Goal: Check status: Check status

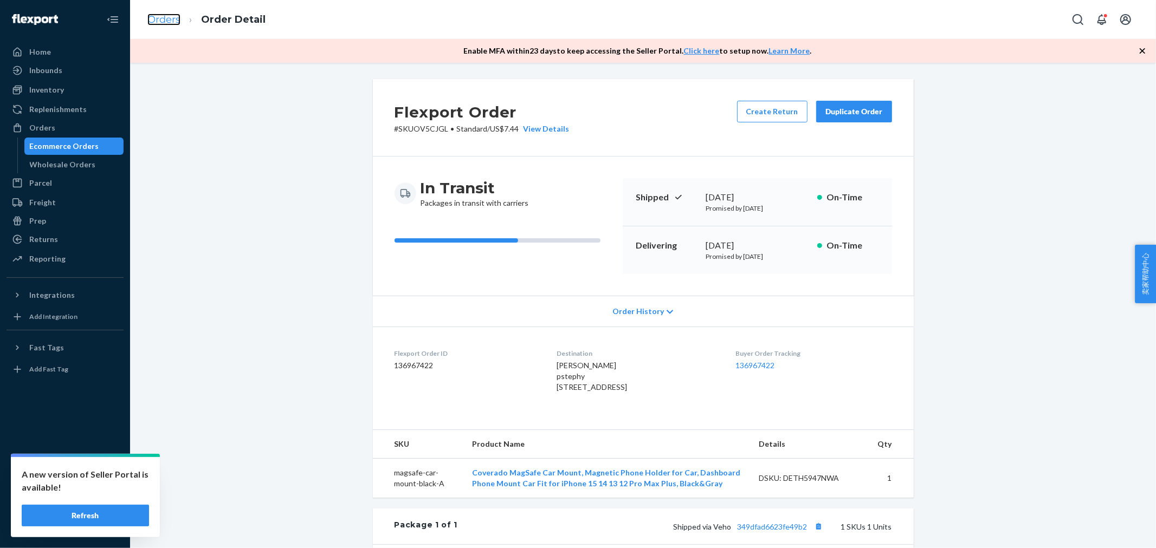
click at [170, 22] on link "Orders" at bounding box center [163, 20] width 33 height 12
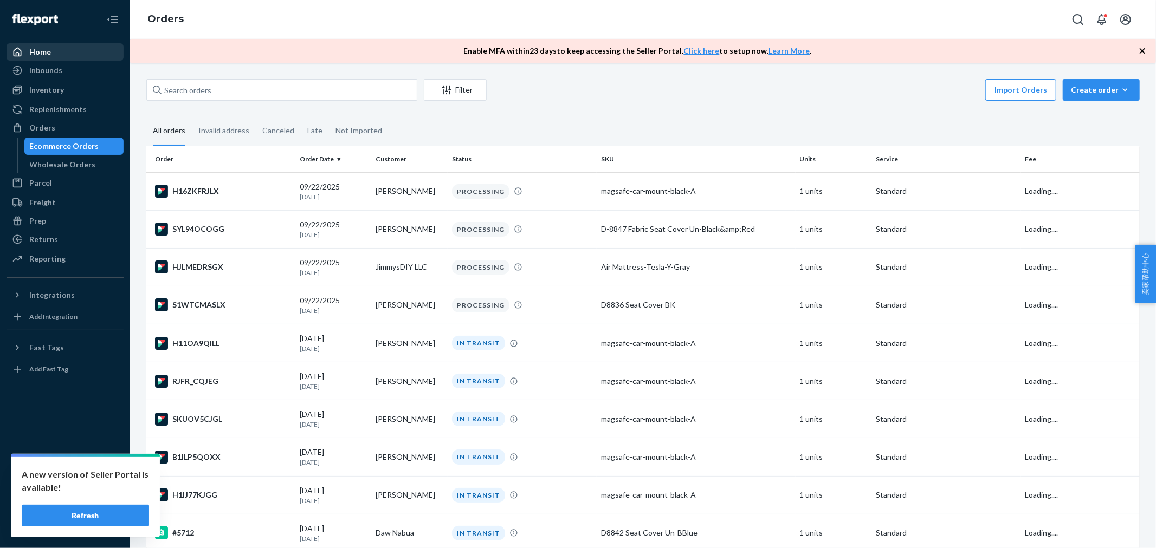
click at [96, 47] on div "Home" at bounding box center [65, 51] width 115 height 15
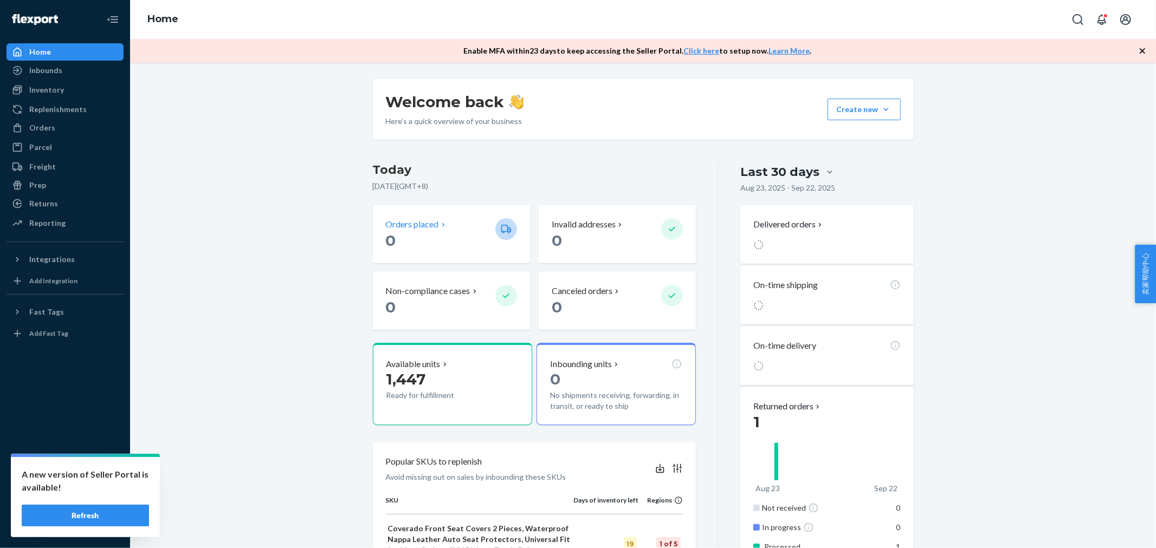
click at [442, 254] on div "Orders placed 0" at bounding box center [451, 234] width 157 height 58
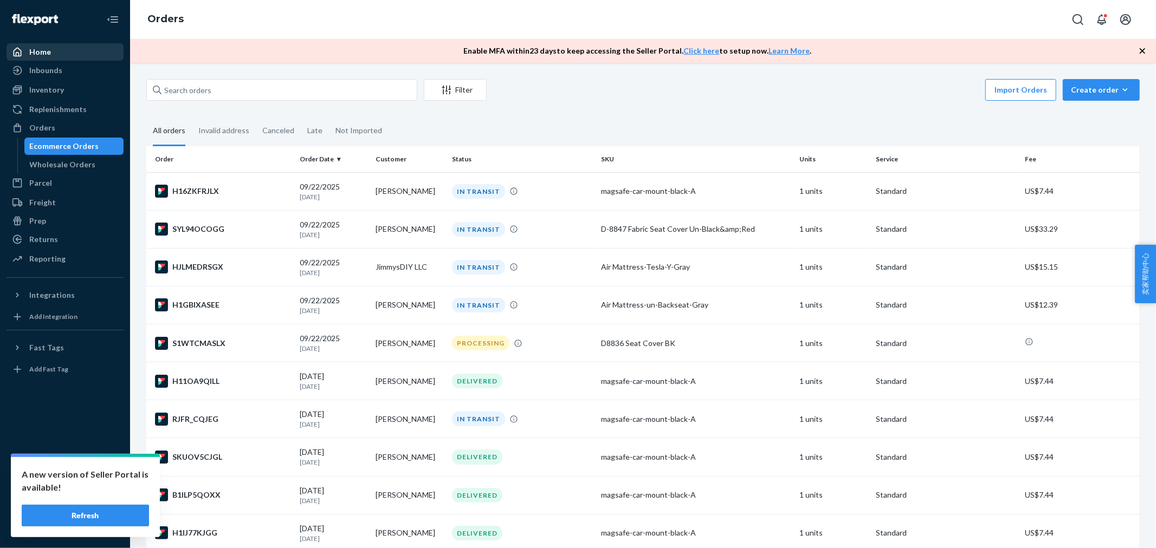
click at [94, 44] on div "Home" at bounding box center [65, 51] width 115 height 15
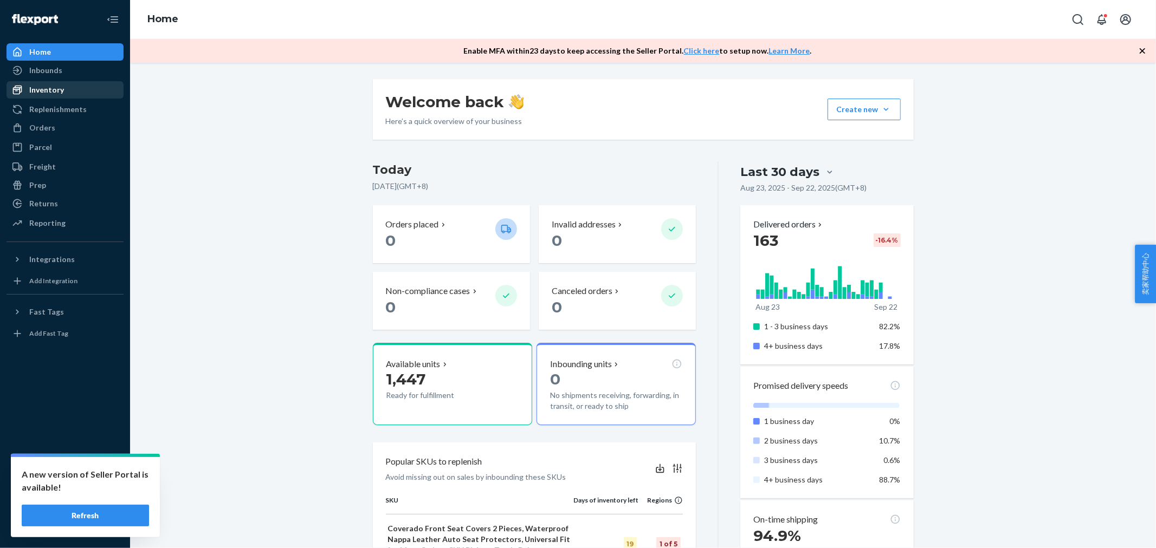
click at [58, 95] on div "Inventory" at bounding box center [46, 90] width 35 height 11
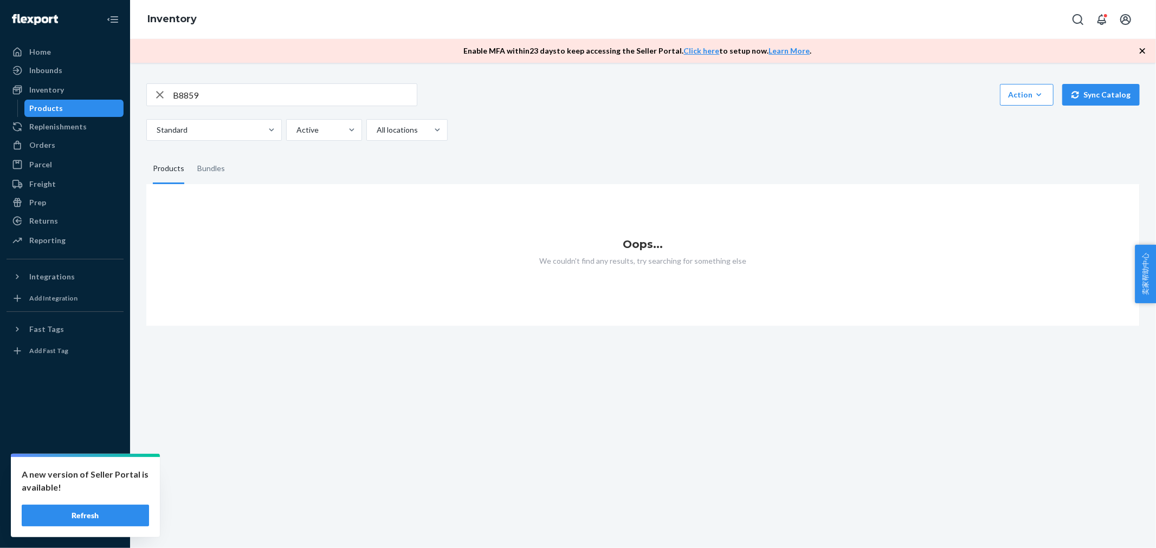
drag, startPoint x: 216, startPoint y: 95, endPoint x: 149, endPoint y: 91, distance: 66.8
click at [149, 91] on div "B8859" at bounding box center [282, 95] width 270 height 22
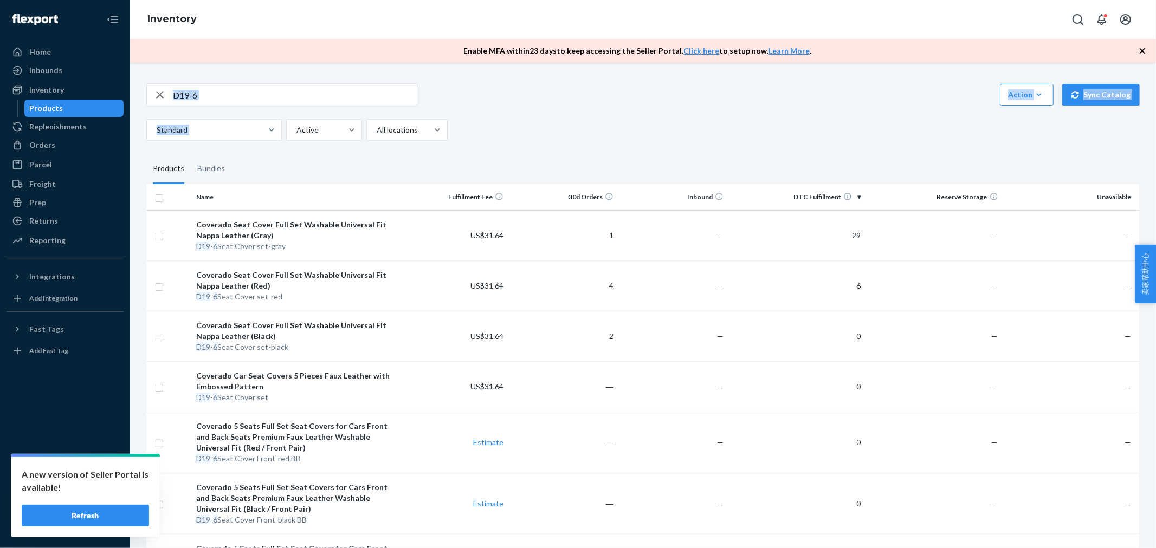
drag, startPoint x: 244, startPoint y: 99, endPoint x: 134, endPoint y: 93, distance: 109.6
click at [134, 93] on div "D19-6 Action Create product Create bundle Bulk create products Bulk update prod…" at bounding box center [643, 306] width 1026 height 486
click at [229, 100] on input "D19-6" at bounding box center [295, 95] width 244 height 22
paste input "C-Tesla Model 3 Front-Red"
drag, startPoint x: 199, startPoint y: 94, endPoint x: 141, endPoint y: 89, distance: 58.2
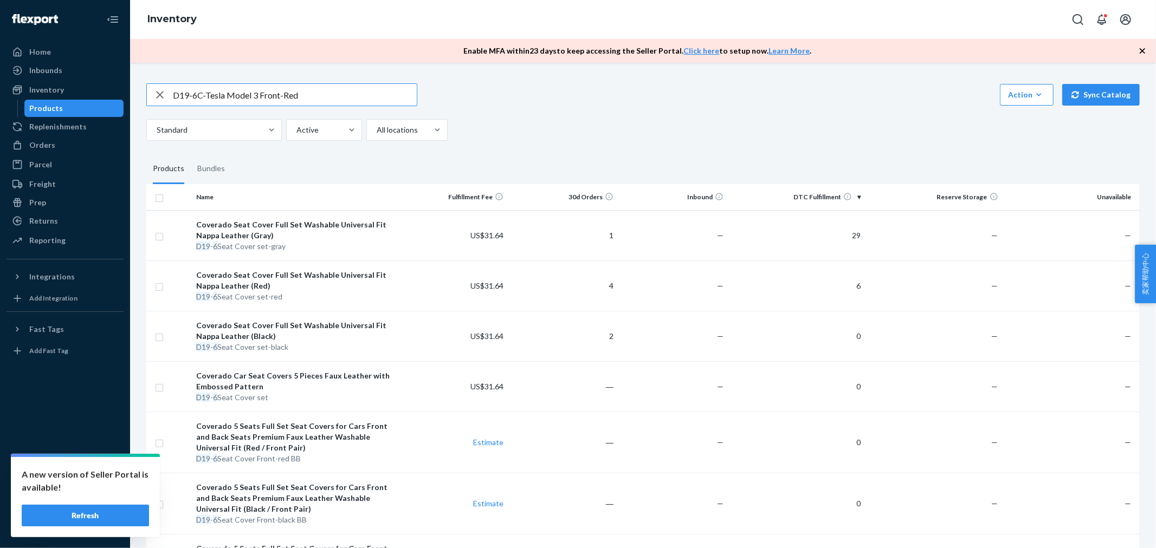
click at [141, 89] on div "D19-6C-Tesla Model 3 Front-Red Action Create product Create bundle Bulk create …" at bounding box center [643, 362] width 1010 height 584
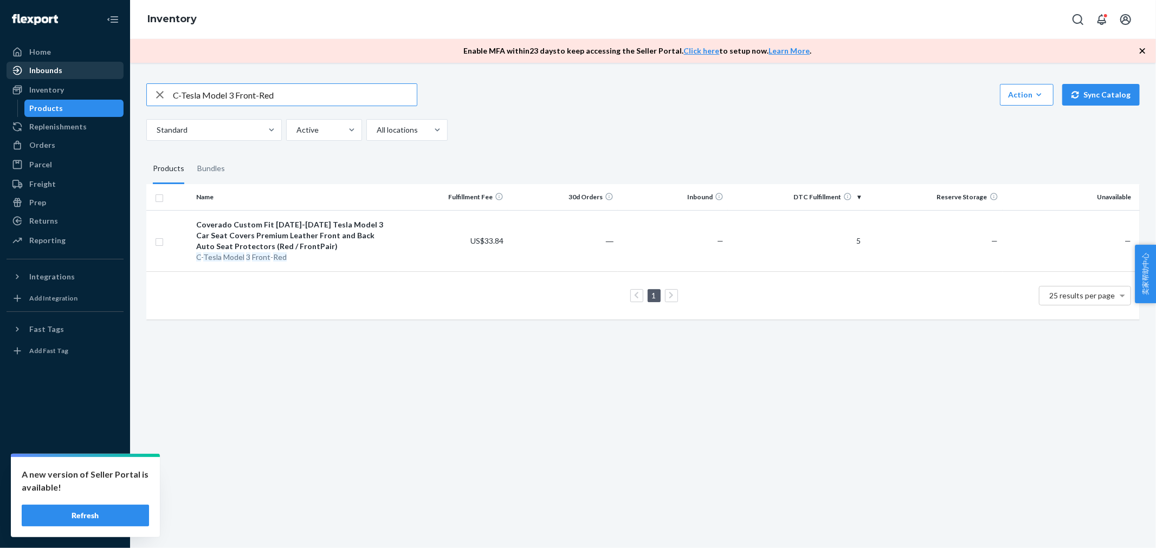
click at [55, 74] on div "Home Inbounds Shipping Plans Problems Inventory Products Replenishments Orders …" at bounding box center [578, 274] width 1156 height 548
paste input "C-Tesla Model 3 FullSet-BlackWhite"
drag, startPoint x: 327, startPoint y: 94, endPoint x: 116, endPoint y: 94, distance: 210.8
click at [116, 94] on div "Home Inbounds Shipping Plans Problems Inventory Products Replenishments Orders …" at bounding box center [578, 274] width 1156 height 548
paste input "C-Tesla M3 2024 Front-BlackRed"
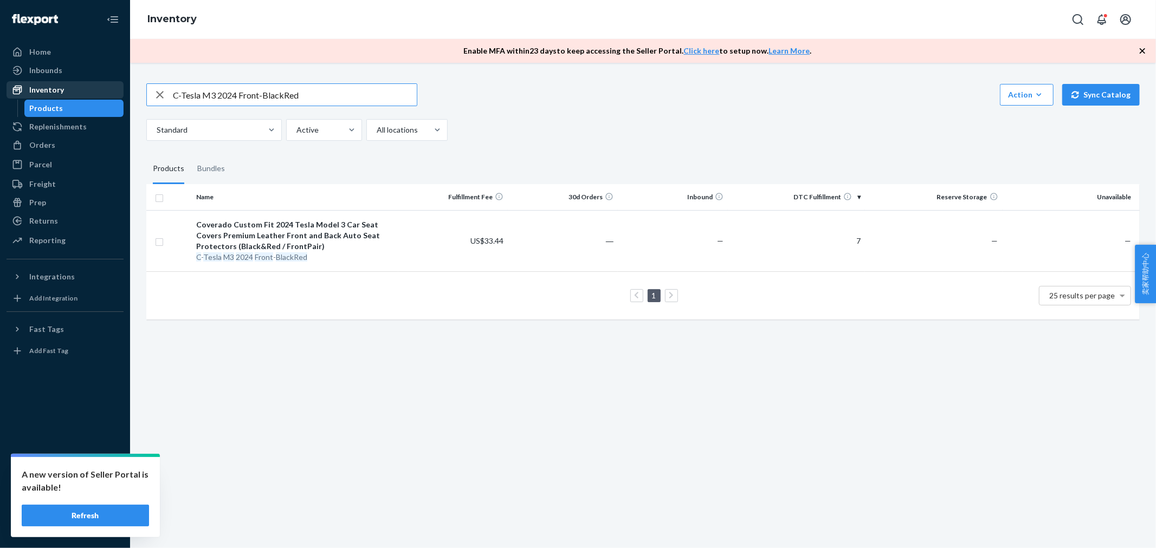
drag, startPoint x: 278, startPoint y: 95, endPoint x: 67, endPoint y: 91, distance: 210.8
click at [69, 92] on div "Home Inbounds Shipping Plans Problems Inventory Products Replenishments Orders …" at bounding box center [578, 274] width 1156 height 548
paste input "White"
drag, startPoint x: 327, startPoint y: 99, endPoint x: 0, endPoint y: 79, distance: 327.4
click at [0, 79] on div "Home Inbounds Shipping Plans Problems Inventory Products Replenishments Orders …" at bounding box center [578, 274] width 1156 height 548
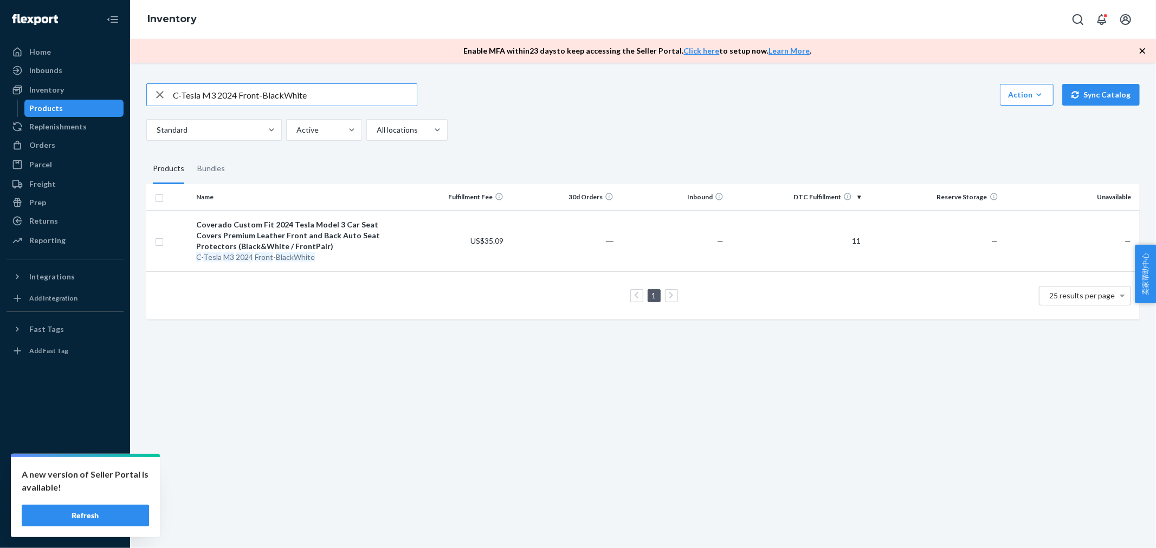
paste input "C-Tesla M3 2024 Front-Blu"
drag, startPoint x: 270, startPoint y: 102, endPoint x: 130, endPoint y: 102, distance: 139.8
click at [130, 102] on div "C-Tesla M3 2024 Front-Blue Action Create product Create bundle Bulk create prod…" at bounding box center [643, 306] width 1026 height 486
paste input "C-Tesla M3 2024 FullSe"
drag, startPoint x: 296, startPoint y: 98, endPoint x: 137, endPoint y: 76, distance: 160.2
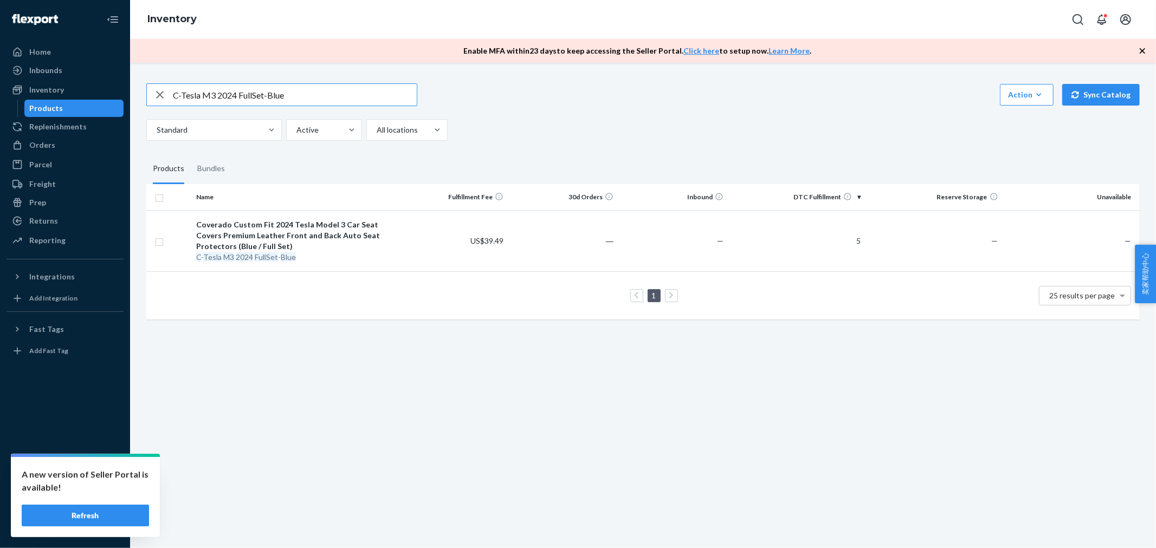
click at [137, 76] on div "C-Tesla M3 2024 FullSet-Blue Action Create product Create bundle Bulk create pr…" at bounding box center [643, 306] width 1026 height 486
paste input "Red"
drag, startPoint x: 76, startPoint y: 84, endPoint x: 41, endPoint y: 84, distance: 34.7
click at [41, 84] on div "Home Inbounds Shipping Plans Problems Inventory Products Replenishments Orders …" at bounding box center [578, 274] width 1156 height 548
paste input "C-Tesla M3 2024 FullSet-Black"
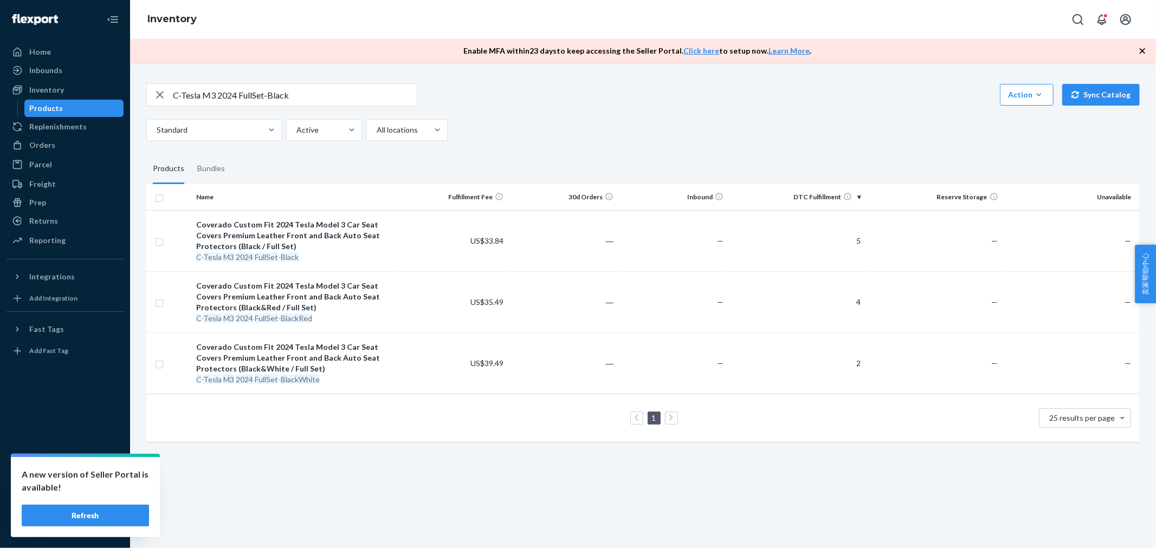
drag, startPoint x: 353, startPoint y: 106, endPoint x: 346, endPoint y: 105, distance: 7.7
click at [351, 106] on div "C-Tesla M3 2024 FullSet-Black" at bounding box center [281, 94] width 271 height 23
drag, startPoint x: 327, startPoint y: 95, endPoint x: 142, endPoint y: 98, distance: 184.8
click at [142, 98] on div "C-Tesla M3 2024 FullSet-Black Action Create product Create bundle Bulk create p…" at bounding box center [643, 261] width 1010 height 383
paste input "C-Tesla M3 2024 Front-Red"
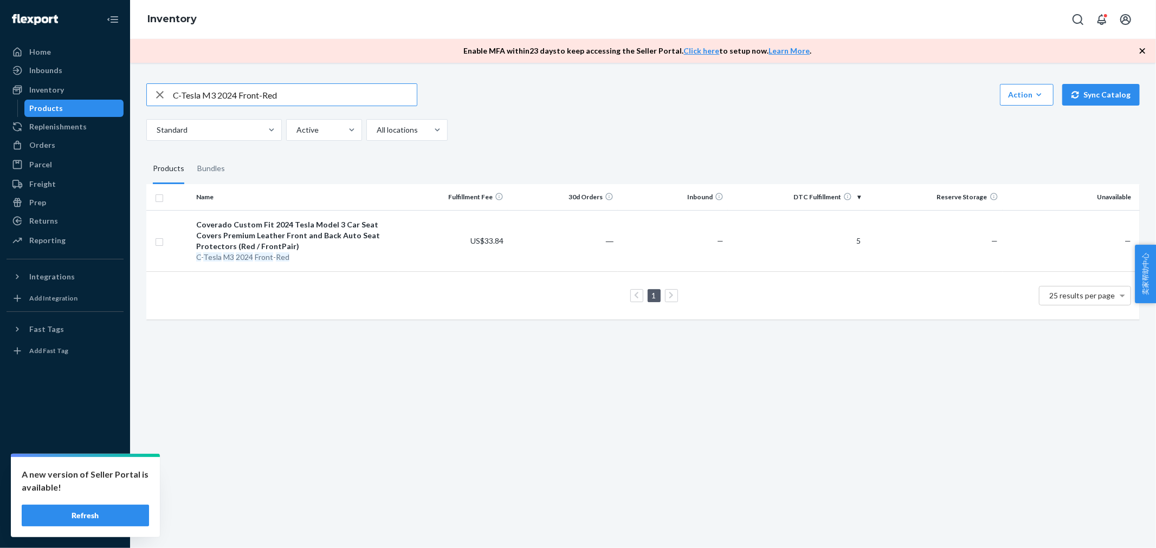
drag, startPoint x: 282, startPoint y: 94, endPoint x: 151, endPoint y: 89, distance: 131.8
click at [151, 89] on div "C-Tesla M3 2024 Front-Red" at bounding box center [282, 95] width 270 height 22
paste input "ullSet-Black"
drag, startPoint x: 336, startPoint y: 90, endPoint x: 57, endPoint y: 92, distance: 279.1
click at [57, 92] on div "Home Inbounds Shipping Plans Problems Inventory Products Replenishments Orders …" at bounding box center [578, 274] width 1156 height 548
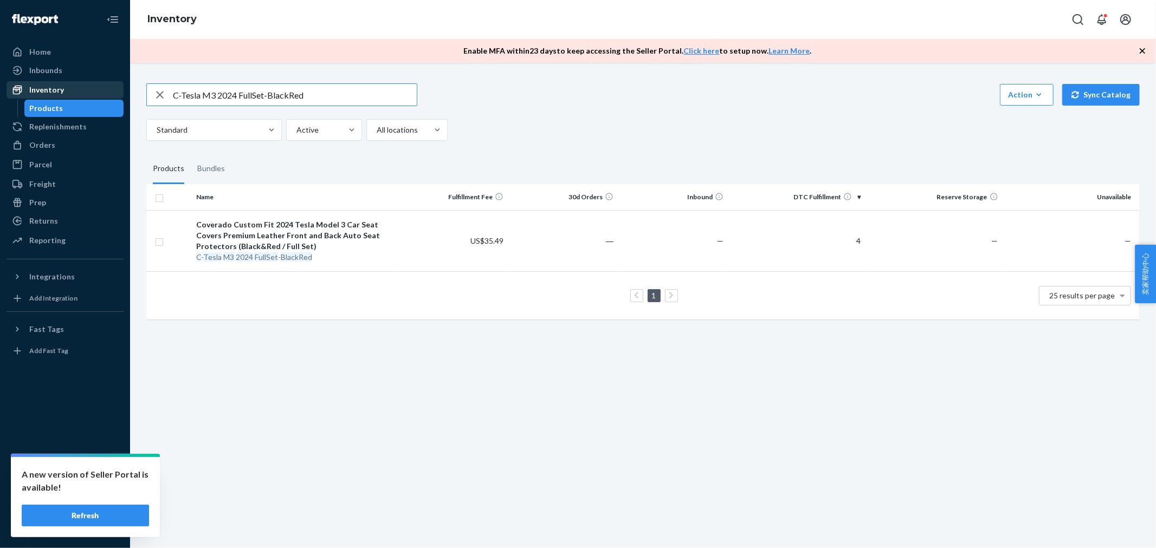
paste input "White"
drag, startPoint x: 337, startPoint y: 94, endPoint x: 57, endPoint y: 85, distance: 279.8
click at [57, 85] on div "Home Inbounds Shipping Plans Problems Inventory Products Replenishments Orders …" at bounding box center [578, 274] width 1156 height 548
paste input "C-Tesla M3 2024 Front-Black"
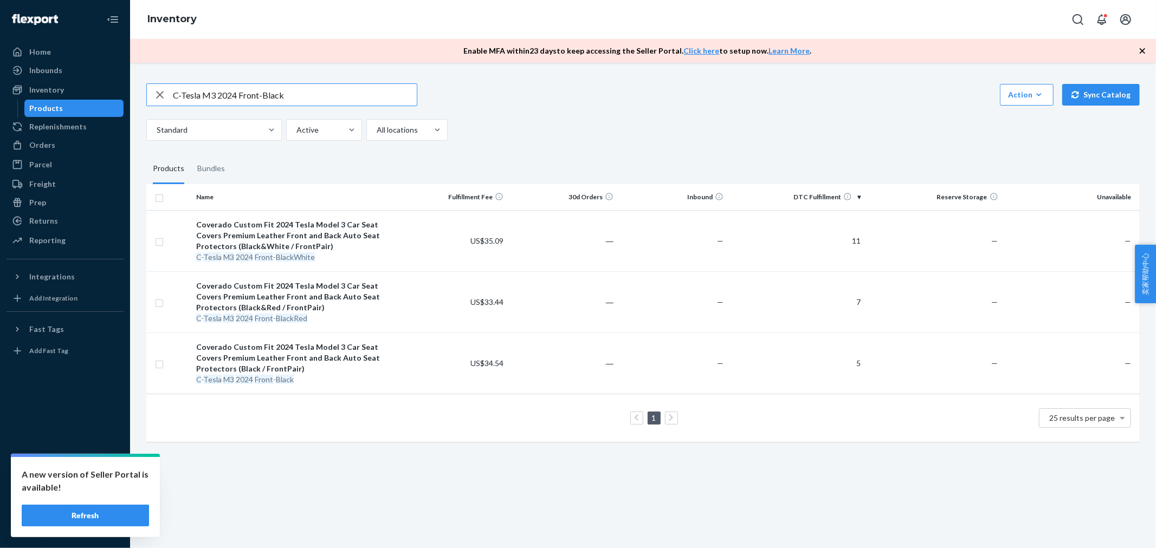
drag, startPoint x: 325, startPoint y: 91, endPoint x: 182, endPoint y: 76, distance: 144.3
click at [182, 76] on div "C-Tesla M3 2024 Front-Black Action Create product Create bundle Bulk create pro…" at bounding box center [643, 261] width 1010 height 383
paste input "C-Tesla Model 3"
drag, startPoint x: 291, startPoint y: 95, endPoint x: 125, endPoint y: 75, distance: 167.6
click at [125, 75] on div "Home Inbounds Shipping Plans Problems Inventory Products Replenishments Orders …" at bounding box center [578, 274] width 1156 height 548
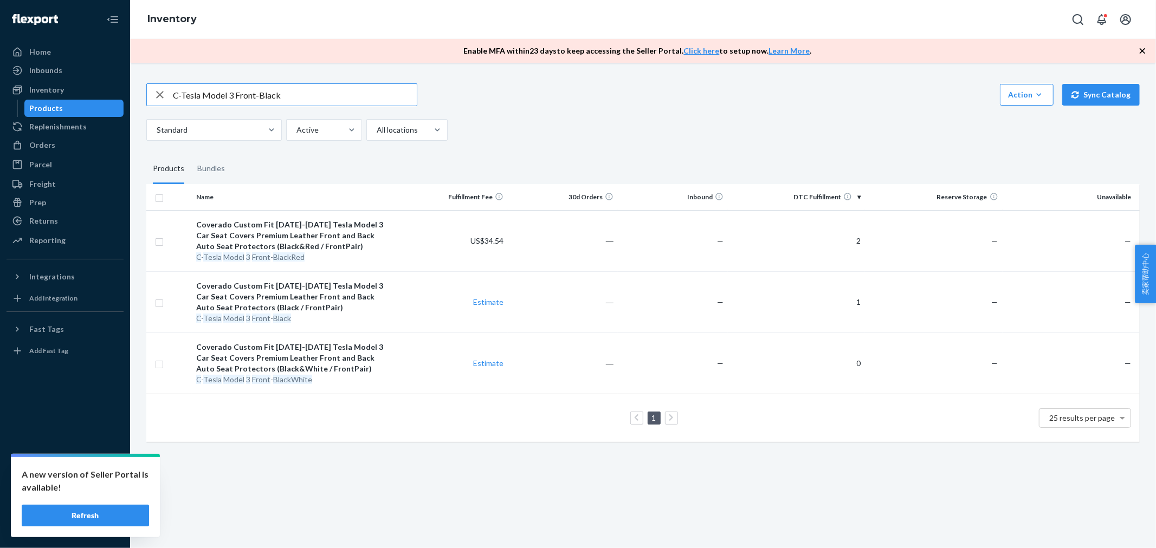
paste input "C-Tesla Model 3 Front-BlackRed"
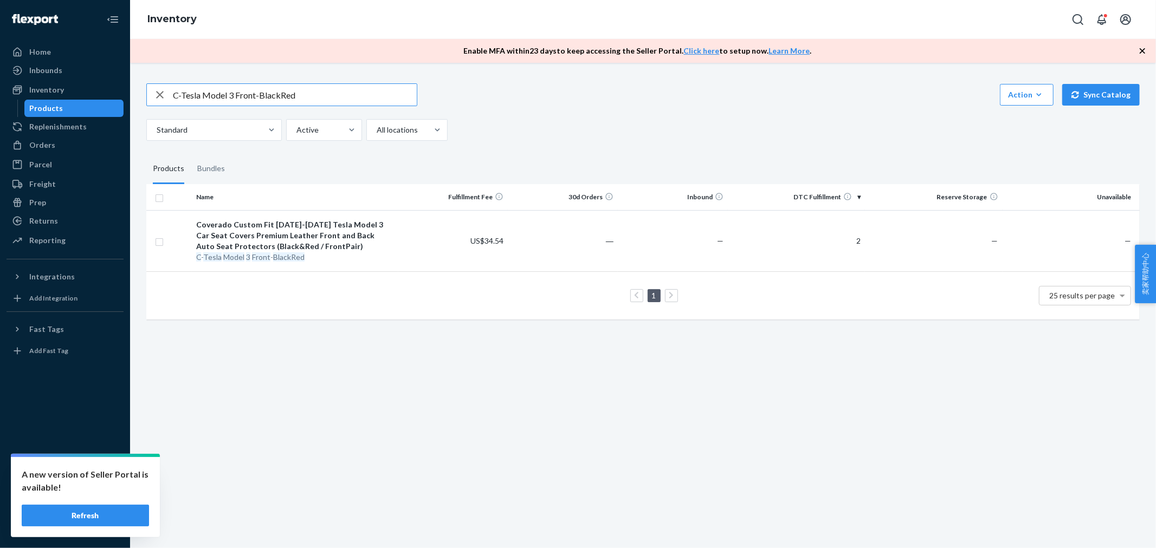
drag, startPoint x: 317, startPoint y: 94, endPoint x: 0, endPoint y: 68, distance: 318.1
click at [0, 68] on div "Home Inbounds Shipping Plans Problems Inventory Products Replenishments Orders …" at bounding box center [578, 274] width 1156 height 548
paste input "ullSet-"
drag, startPoint x: 256, startPoint y: 90, endPoint x: 134, endPoint y: 93, distance: 122.0
click at [134, 93] on div "C-Tesla Model 3 FullSet-Red Action Create product Create bundle Bulk create pro…" at bounding box center [643, 306] width 1026 height 486
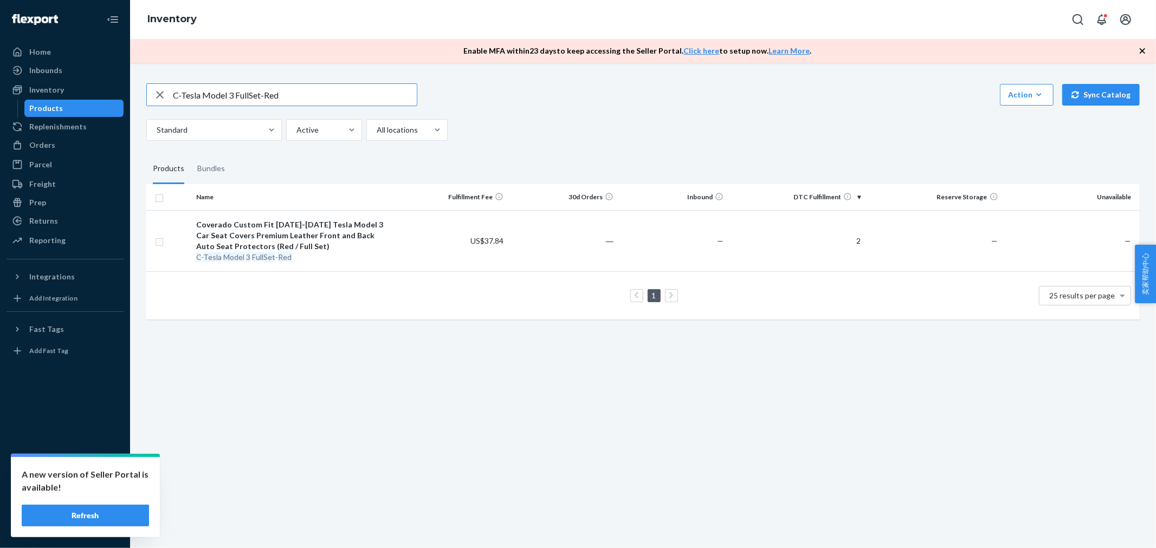
paste input "Black"
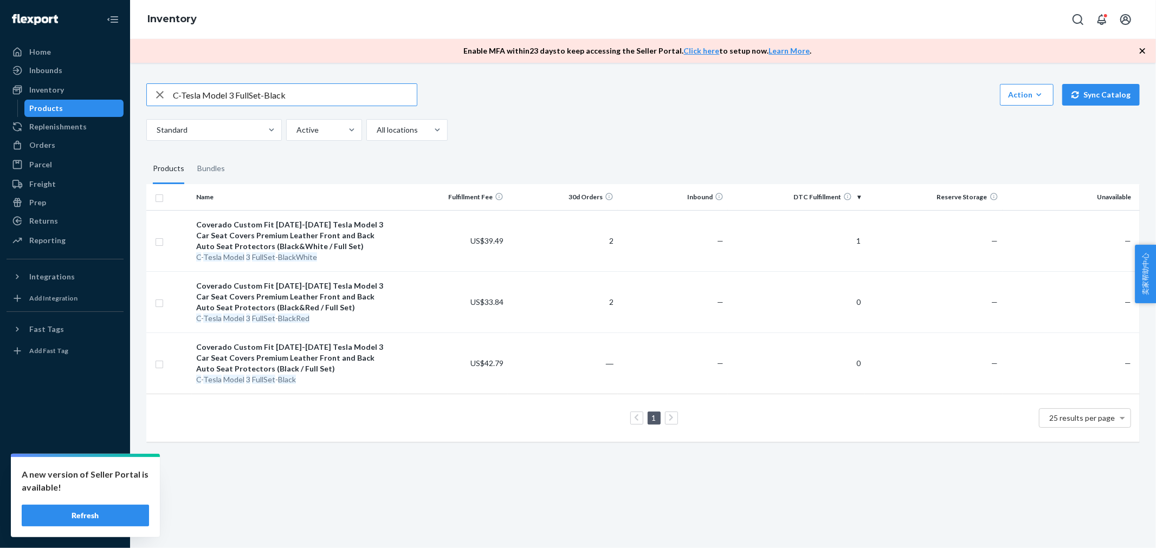
drag, startPoint x: 294, startPoint y: 94, endPoint x: 0, endPoint y: 72, distance: 294.6
click at [0, 73] on div "Home Inbounds Shipping Plans Problems Inventory Products Replenishments Orders …" at bounding box center [578, 274] width 1156 height 548
paste input "ront-Blue"
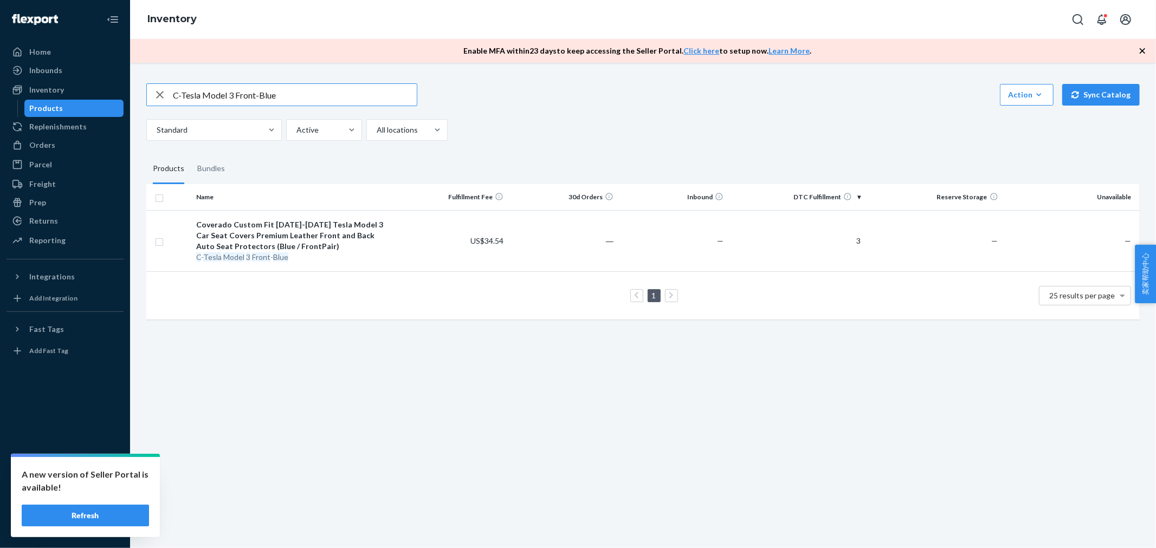
drag, startPoint x: 292, startPoint y: 95, endPoint x: 11, endPoint y: 103, distance: 280.8
click at [11, 103] on div "Home Inbounds Shipping Plans Problems Inventory Products Replenishments Orders …" at bounding box center [578, 274] width 1156 height 548
paste input "ullSe"
drag, startPoint x: 234, startPoint y: 90, endPoint x: 0, endPoint y: 71, distance: 234.9
click at [0, 71] on div "Home Inbounds Shipping Plans Problems Inventory Products Replenishments Orders …" at bounding box center [578, 274] width 1156 height 548
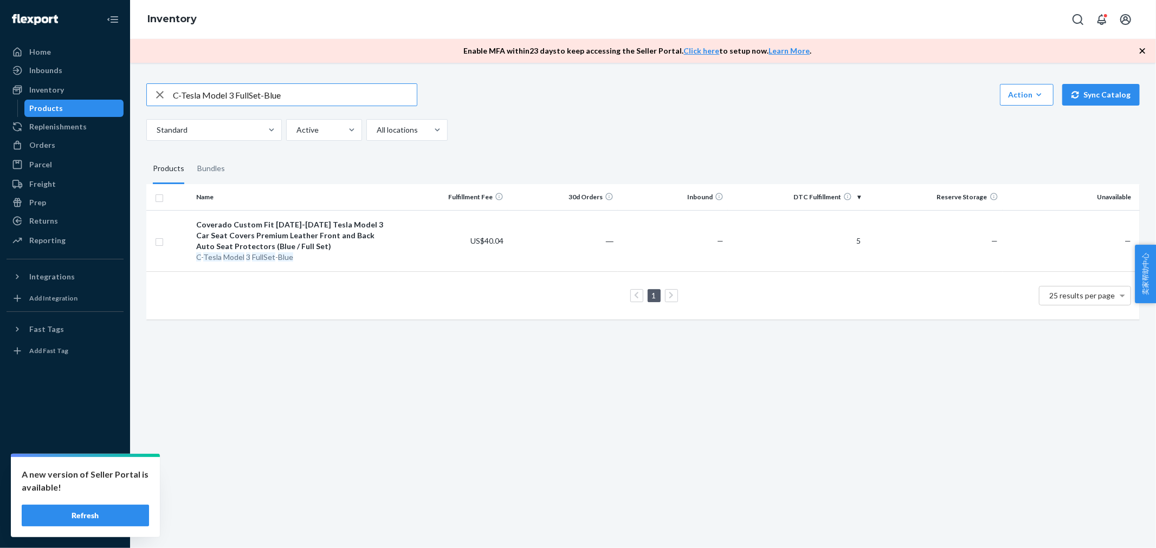
paste input "ackRed"
drag, startPoint x: 366, startPoint y: 93, endPoint x: 0, endPoint y: 82, distance: 365.9
click at [0, 82] on div "Home Inbounds Shipping Plans Problems Inventory Products Replenishments Orders …" at bounding box center [578, 274] width 1156 height 548
paste input "ront-BlackWhite"
type input "C-Tesla Model 3 Front-BlackWhite"
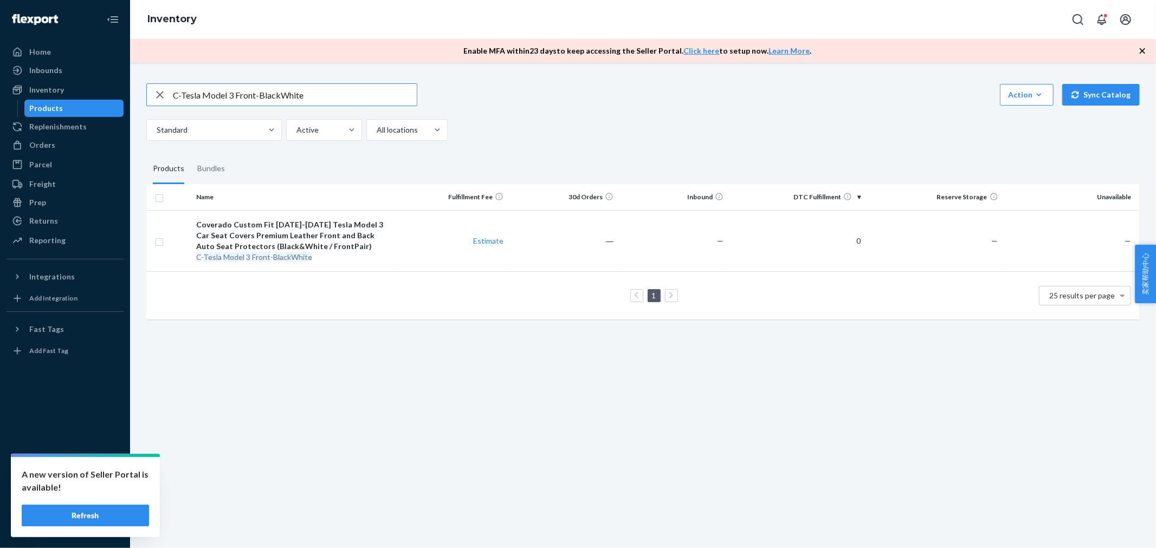
drag, startPoint x: 310, startPoint y: 103, endPoint x: 161, endPoint y: 101, distance: 149.0
click at [161, 101] on div "C-Tesla Model 3 Front-BlackWhite" at bounding box center [282, 95] width 270 height 22
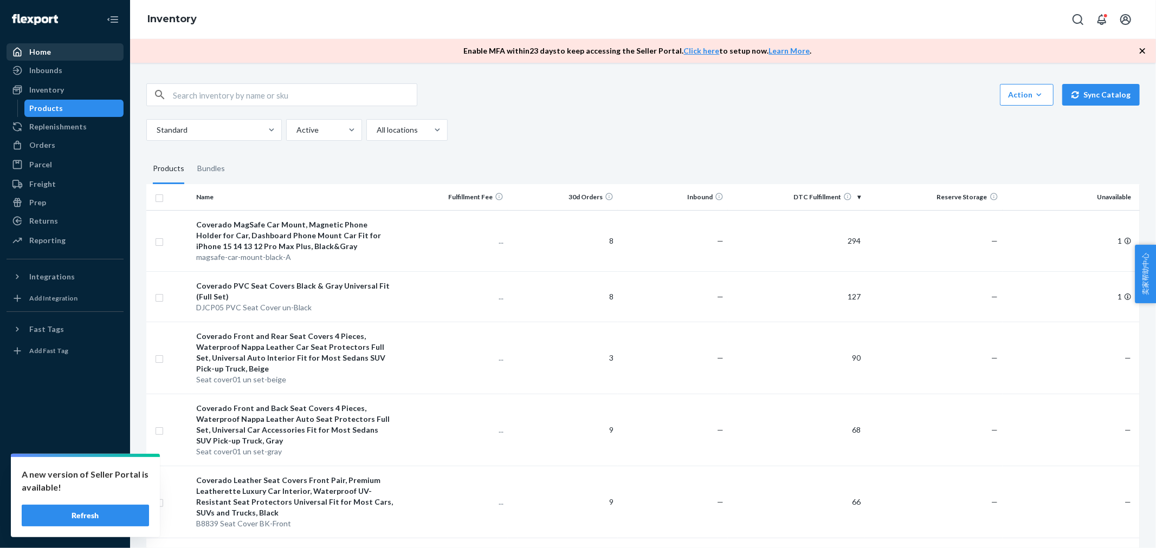
drag, startPoint x: 50, startPoint y: 41, endPoint x: 50, endPoint y: 47, distance: 6.5
click at [50, 41] on div "Home Inbounds Shipping Plans Problems Inventory Products Replenishments Orders …" at bounding box center [65, 274] width 130 height 548
click at [55, 53] on div "Home" at bounding box center [65, 51] width 115 height 15
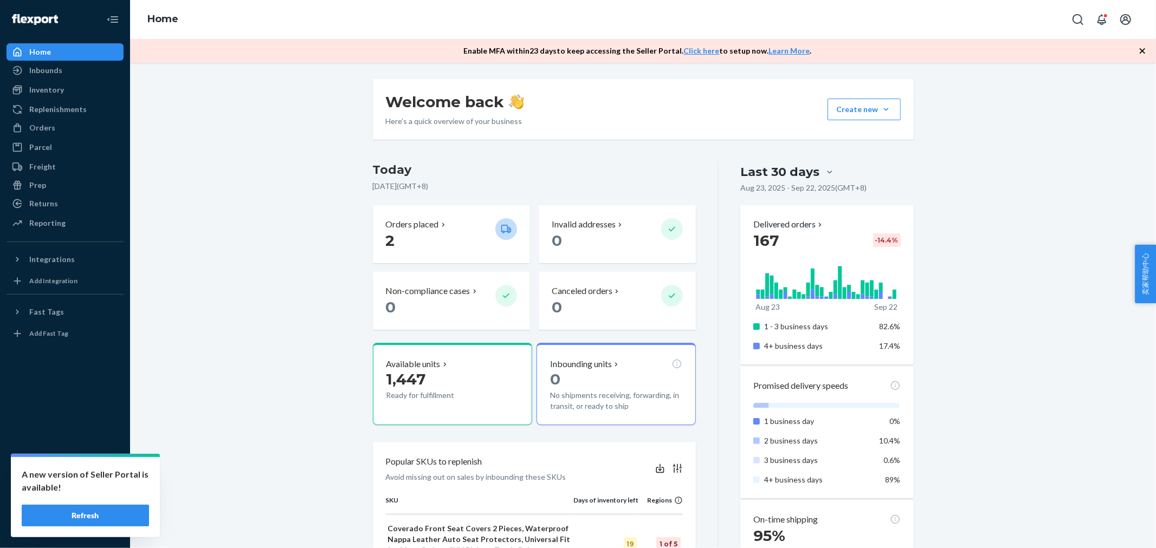
click at [461, 244] on p "2" at bounding box center [436, 241] width 101 height 20
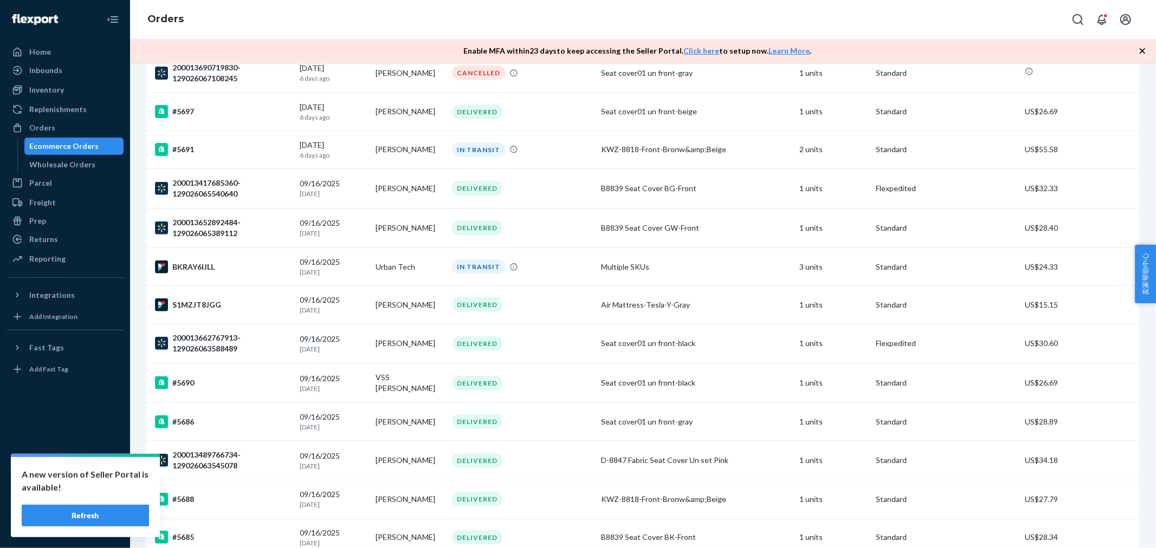
scroll to position [781, 0]
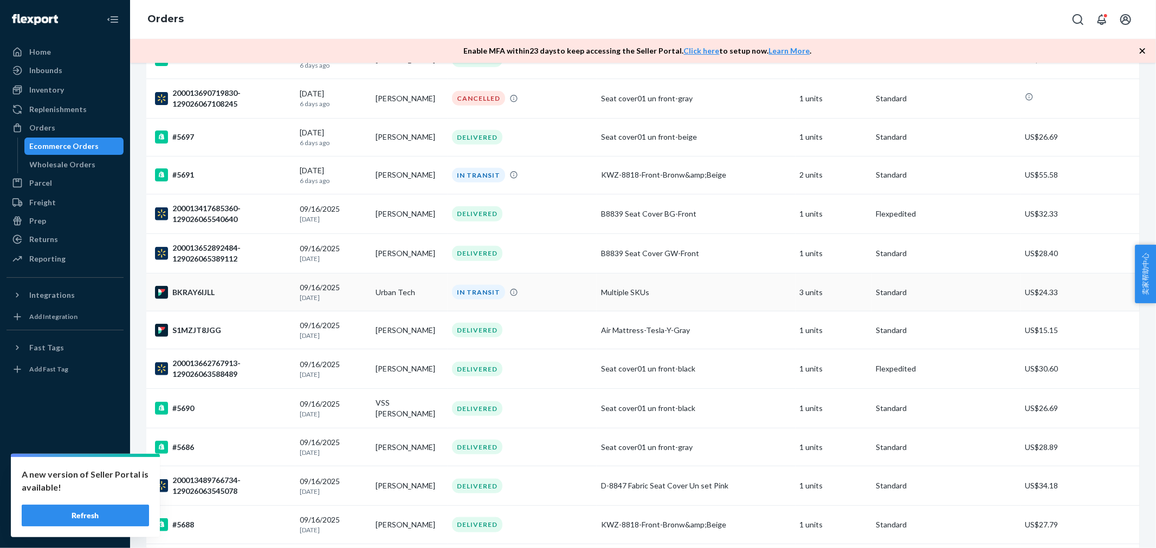
click at [565, 300] on div "IN TRANSIT" at bounding box center [522, 292] width 145 height 15
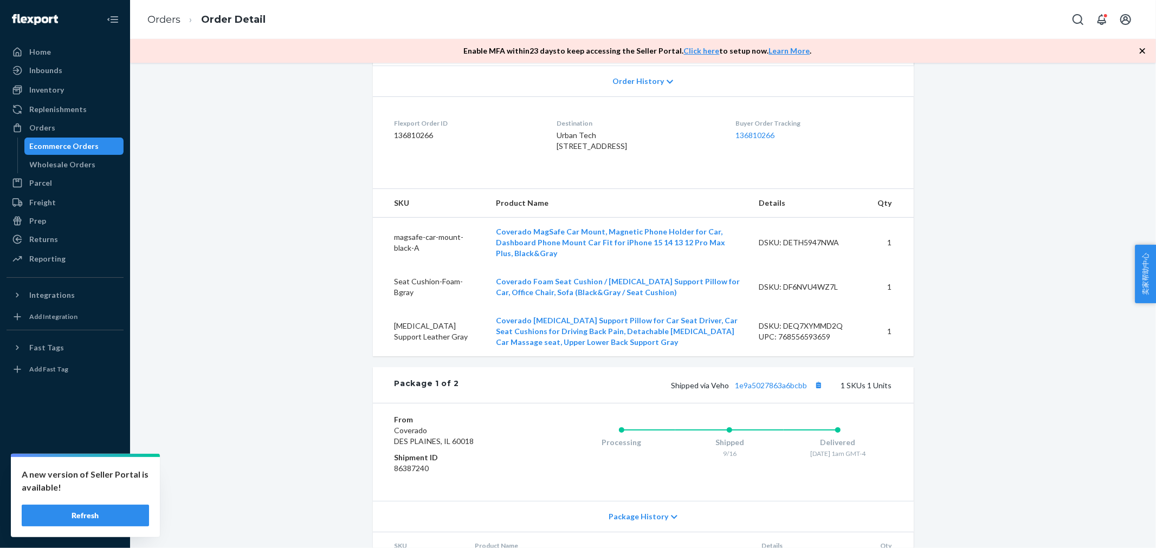
scroll to position [241, 0]
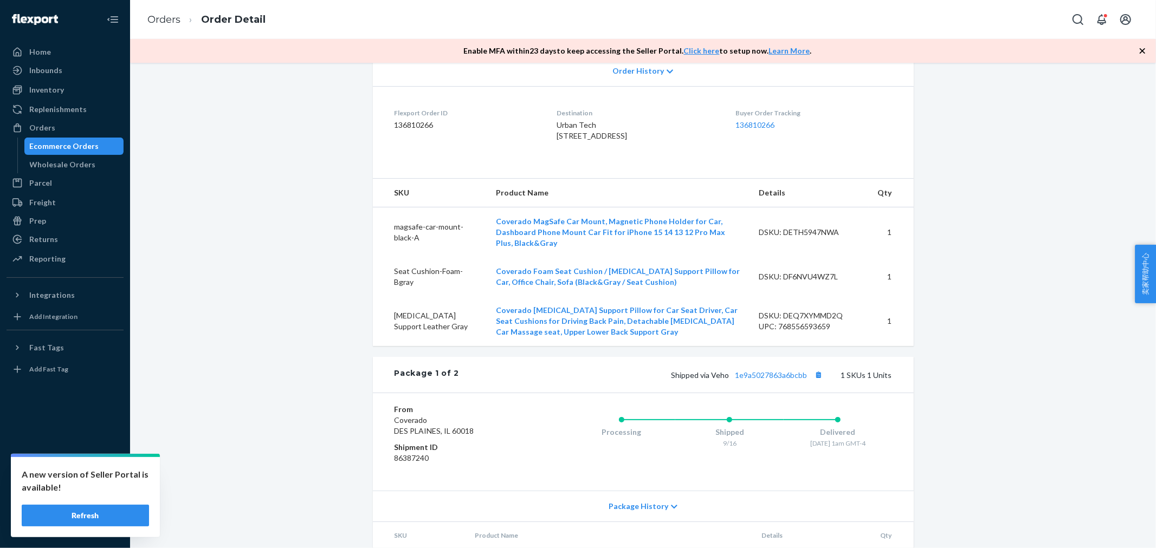
click at [599, 381] on div "Shipped via Veho 1e9a5027863a6bcbb 1 SKUs 1 Units" at bounding box center [675, 375] width 432 height 14
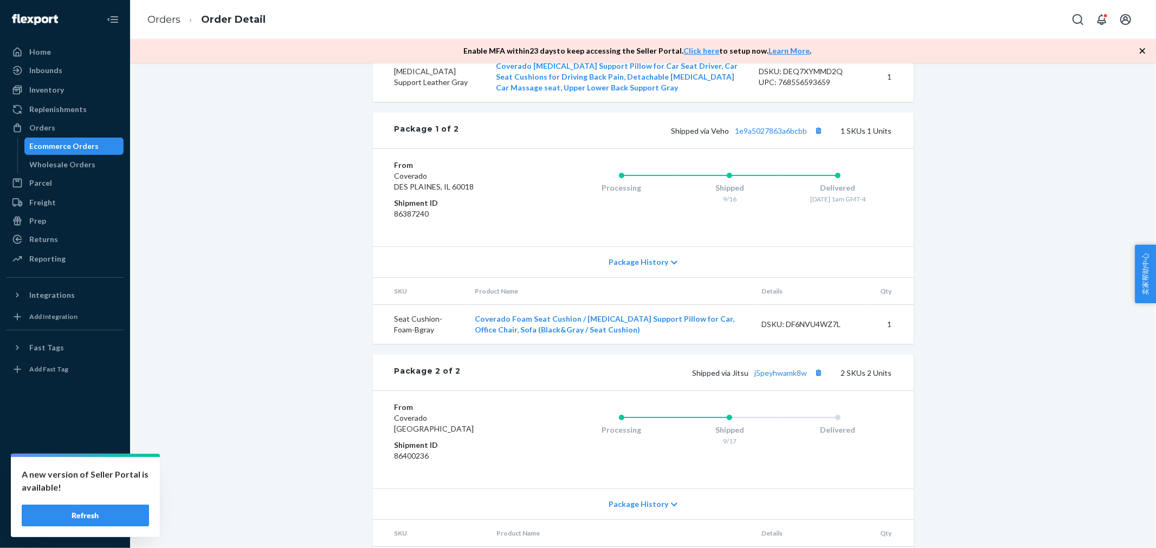
scroll to position [542, 0]
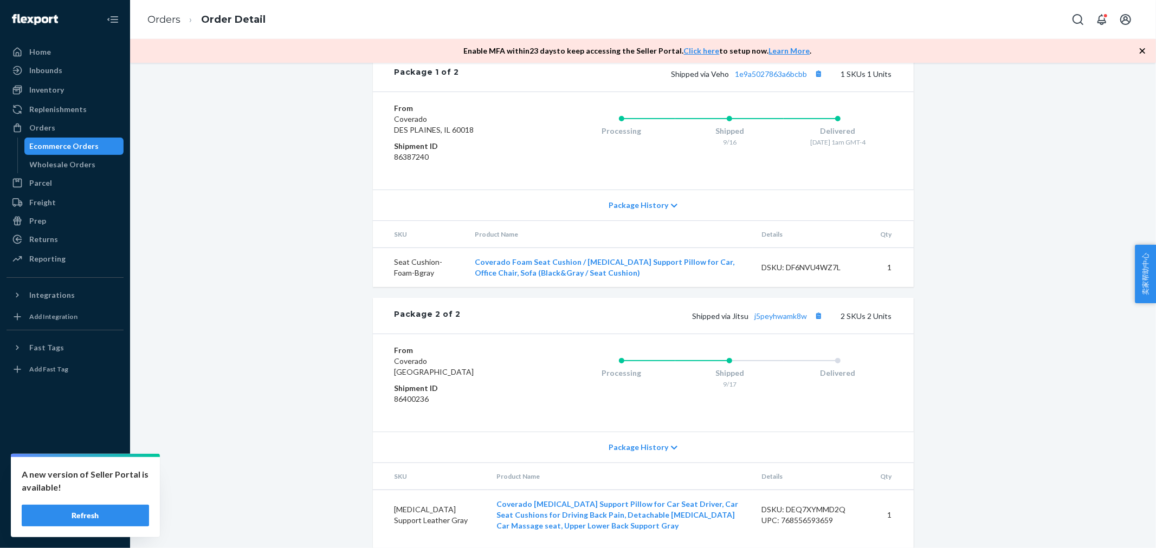
click at [710, 432] on div "From Coverado [GEOGRAPHIC_DATA] Shipment ID 86400236 Processing Shipped 9/17 De…" at bounding box center [643, 383] width 541 height 98
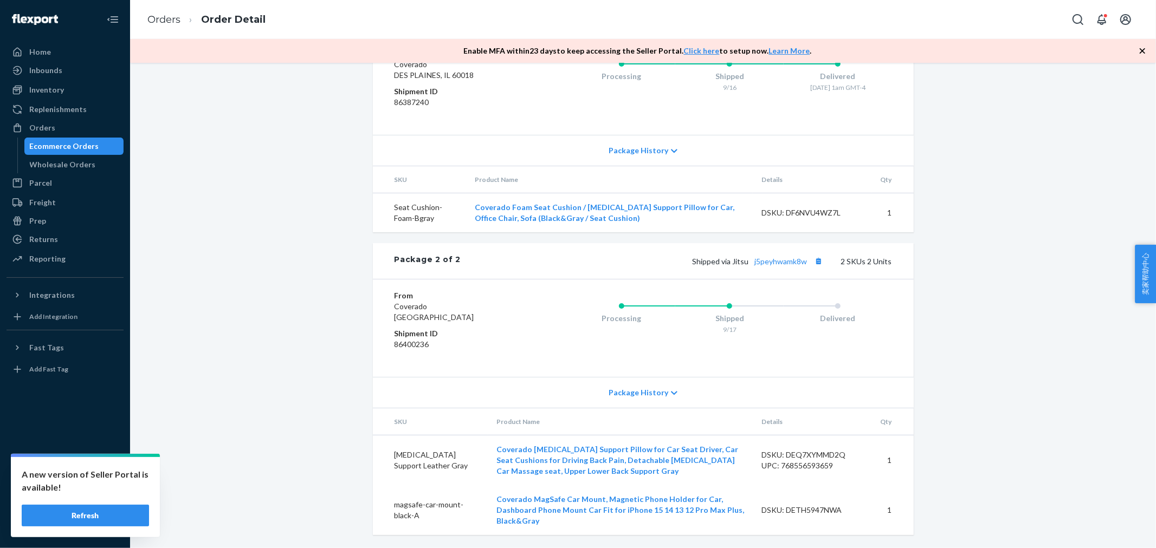
click at [831, 366] on div "Processing Shipped 9/17 Delivered" at bounding box center [708, 328] width 368 height 76
click at [817, 268] on button "Copy tracking number" at bounding box center [819, 261] width 14 height 14
click at [975, 346] on div "Flexport Order # BKRAY6IJLL • Standard / US$24.33 View Details Create Return Du…" at bounding box center [643, 16] width 1010 height 1066
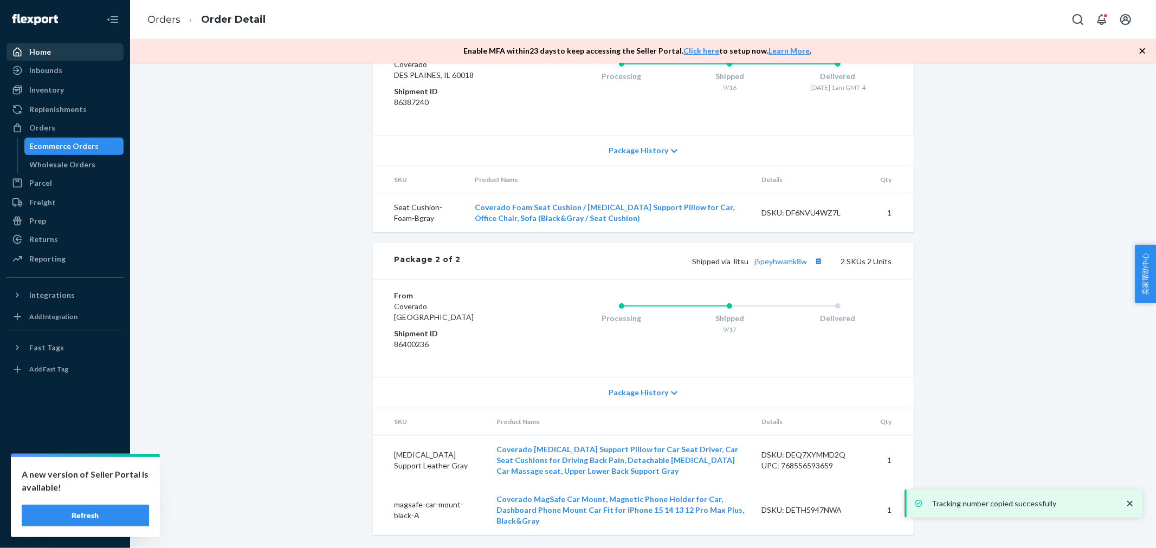
click at [48, 47] on div "Home" at bounding box center [40, 52] width 22 height 11
